Goal: Task Accomplishment & Management: Use online tool/utility

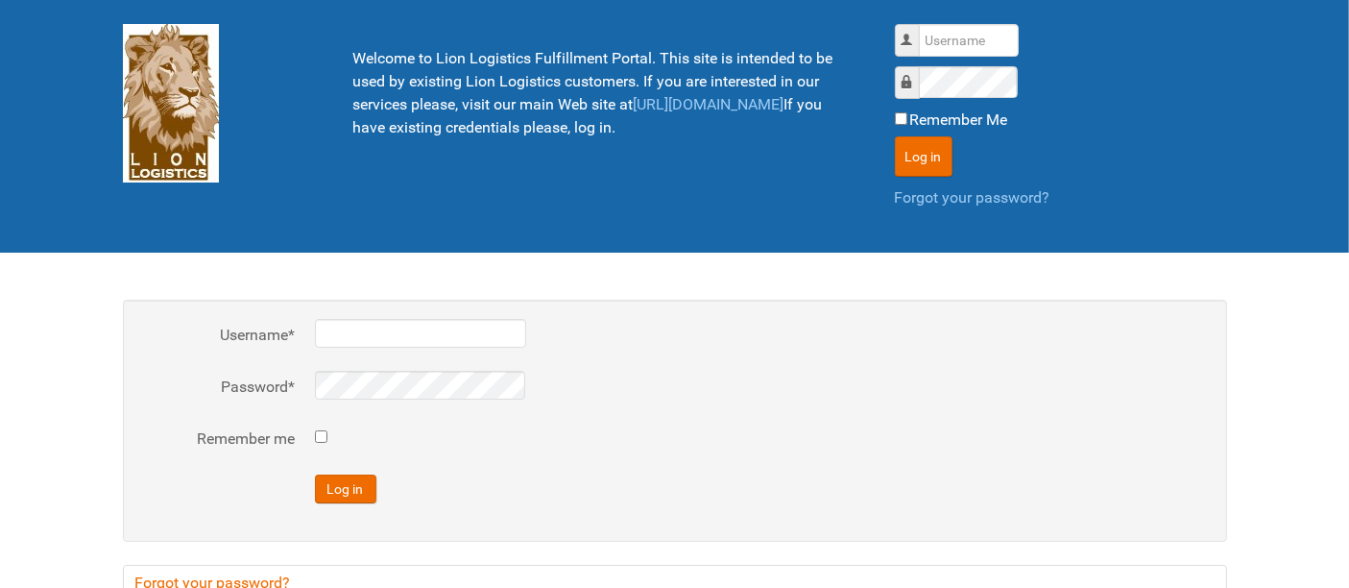
click at [963, 20] on div "Username Password Remember Me Log in Forgot your password?" at bounding box center [1060, 126] width 361 height 233
click at [973, 52] on input "Username" at bounding box center [969, 40] width 100 height 33
type input "al"
click at [895, 136] on button "Log in" at bounding box center [924, 156] width 58 height 40
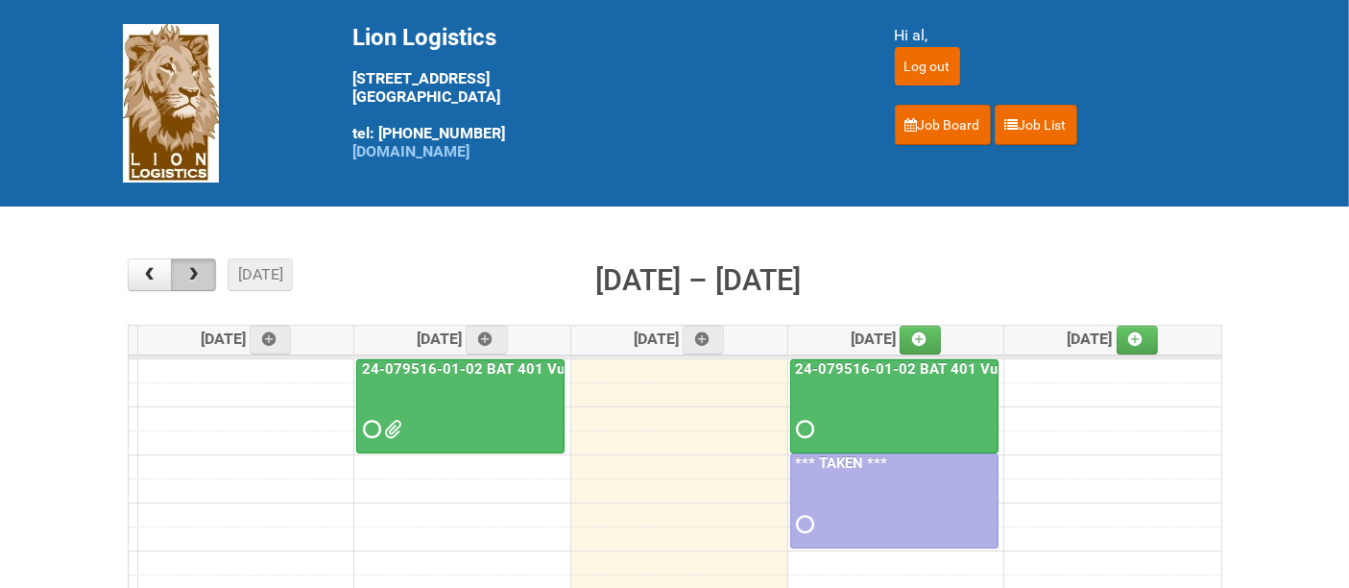
click at [189, 281] on span "button" at bounding box center [193, 274] width 18 height 15
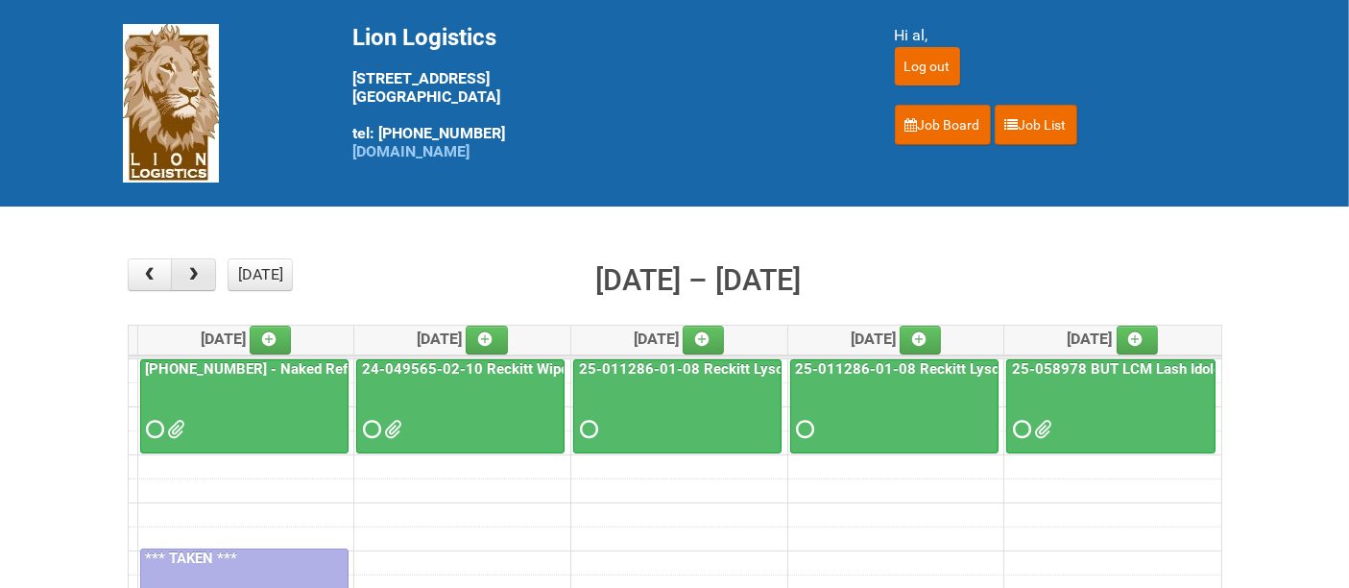
click at [189, 281] on span "button" at bounding box center [193, 274] width 18 height 15
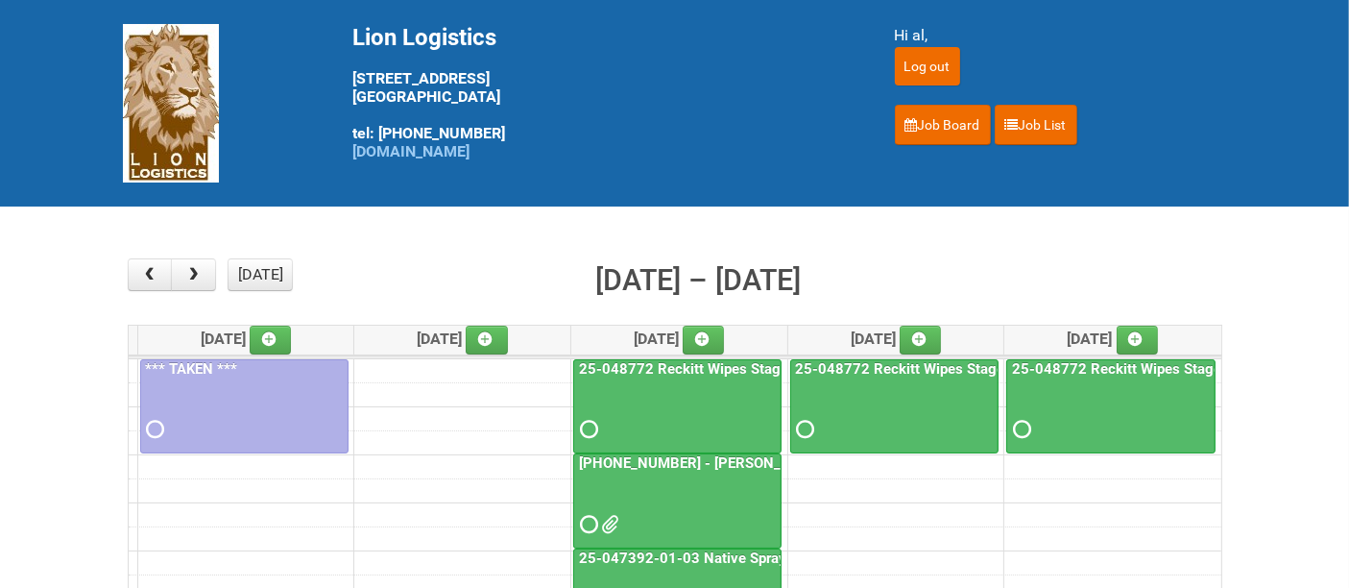
click at [670, 477] on div at bounding box center [677, 507] width 204 height 62
